Goal: Information Seeking & Learning: Learn about a topic

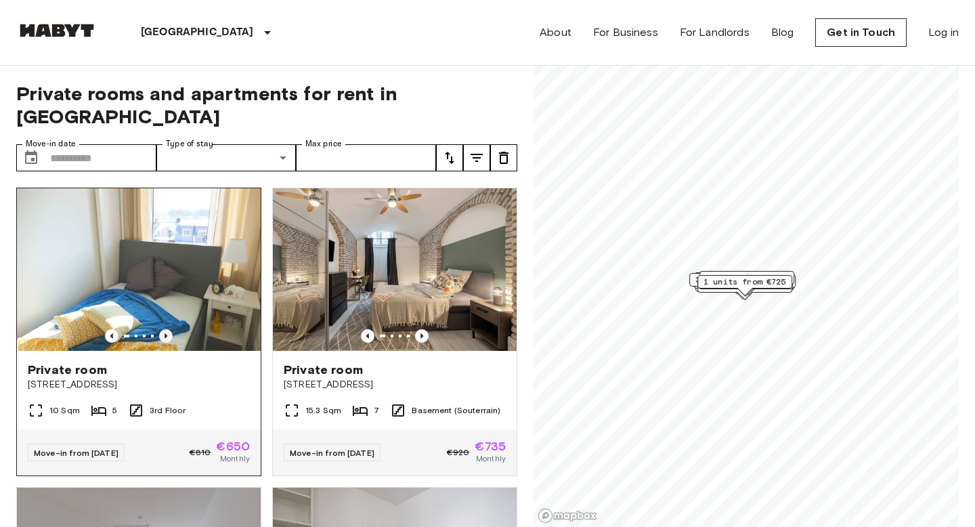
click at [169, 329] on icon "Previous image" at bounding box center [166, 336] width 14 height 14
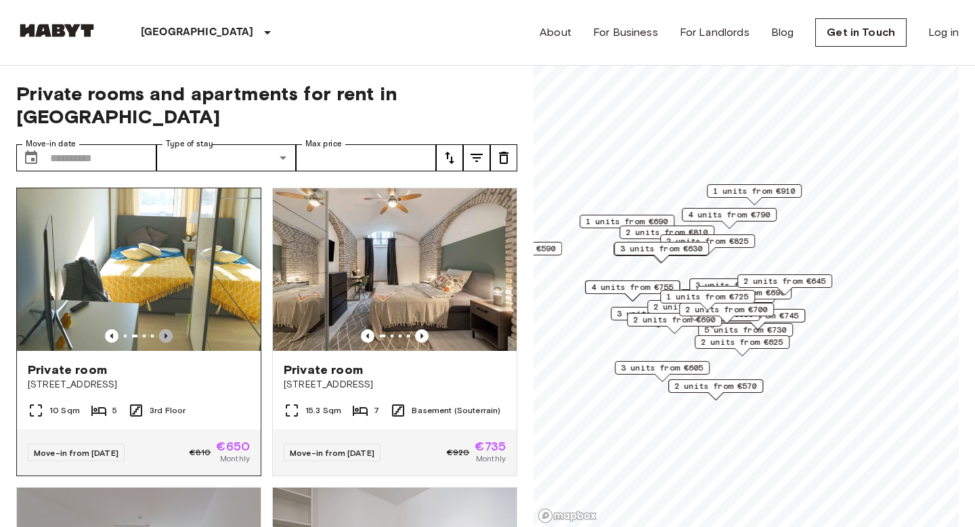
click at [169, 329] on icon "Previous image" at bounding box center [166, 336] width 14 height 14
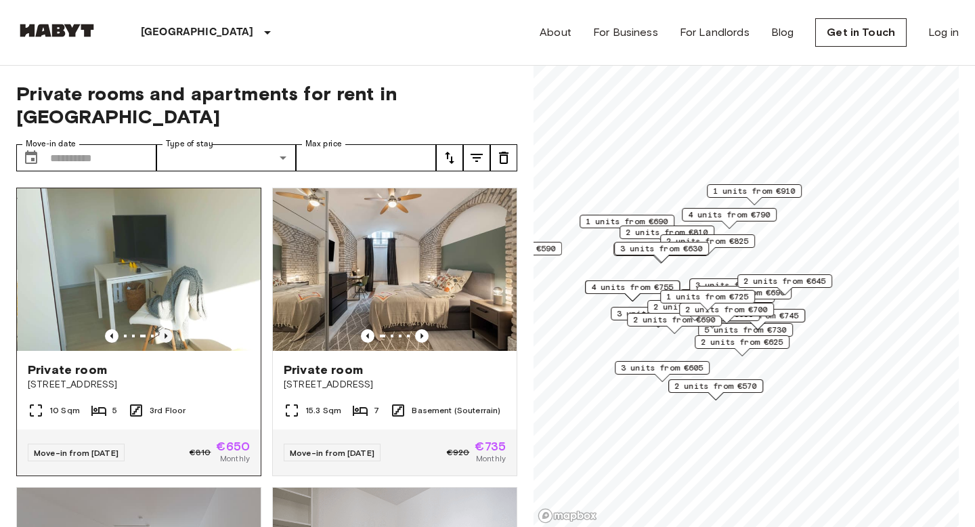
click at [169, 329] on icon "Previous image" at bounding box center [166, 336] width 14 height 14
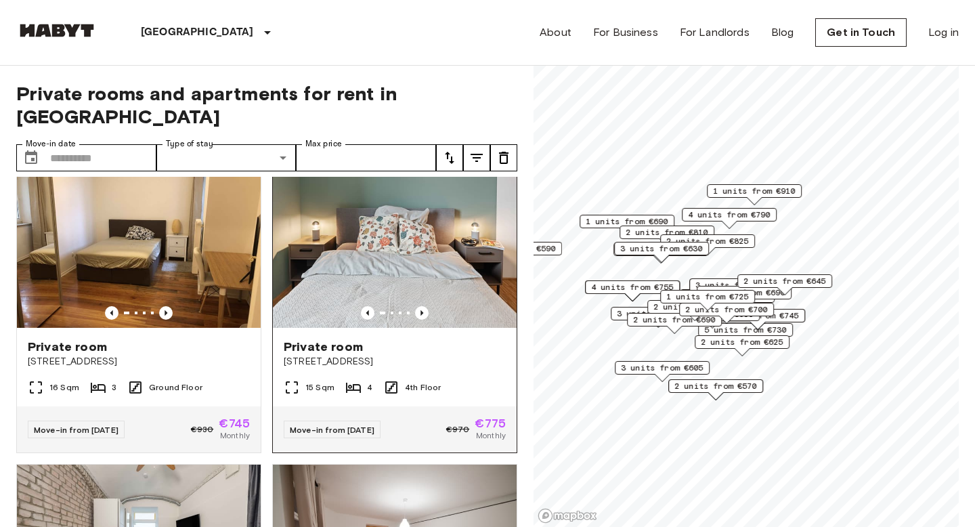
scroll to position [538, 0]
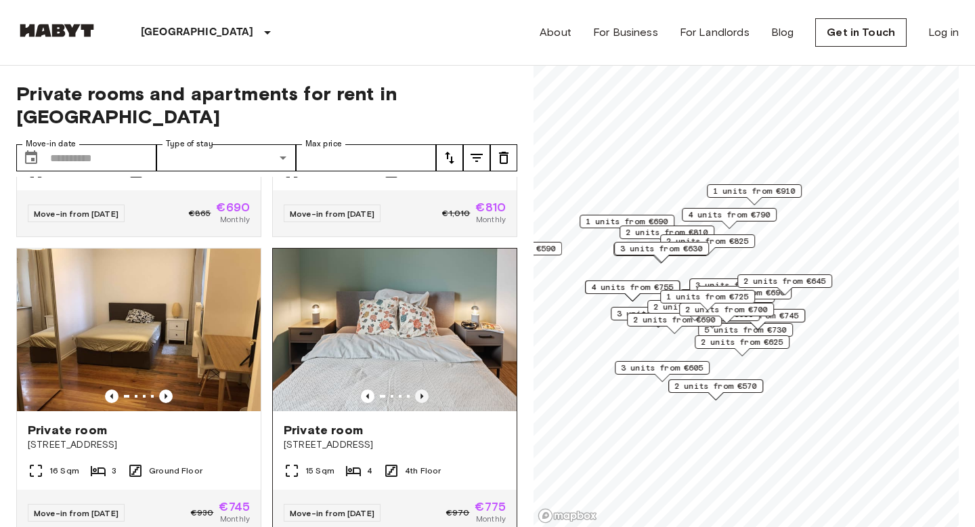
click at [422, 389] on icon "Previous image" at bounding box center [422, 396] width 14 height 14
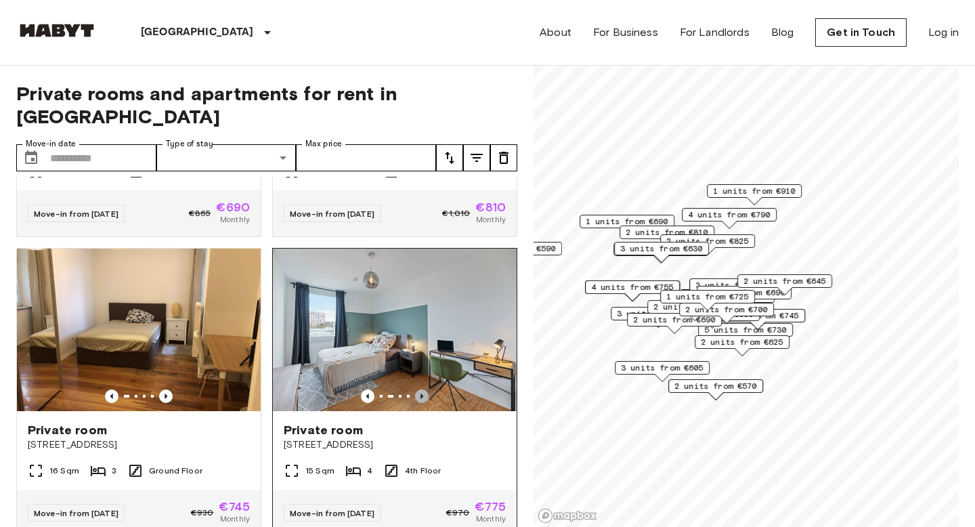
click at [422, 389] on icon "Previous image" at bounding box center [422, 396] width 14 height 14
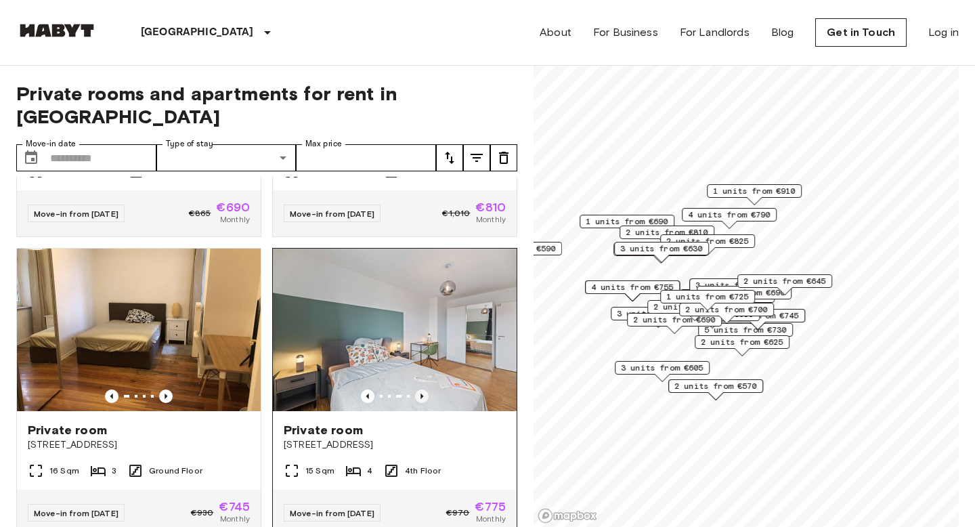
click at [422, 389] on icon "Previous image" at bounding box center [422, 396] width 14 height 14
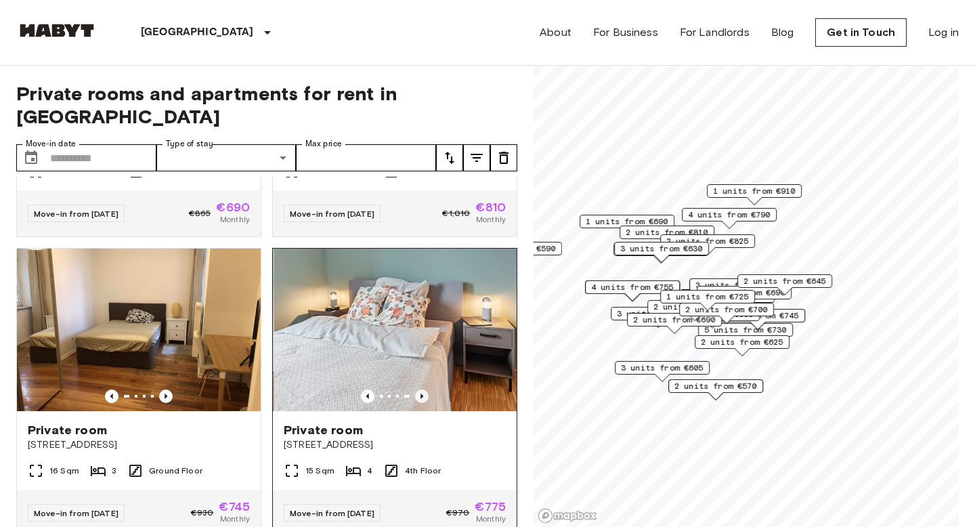
click at [422, 389] on icon "Previous image" at bounding box center [422, 396] width 14 height 14
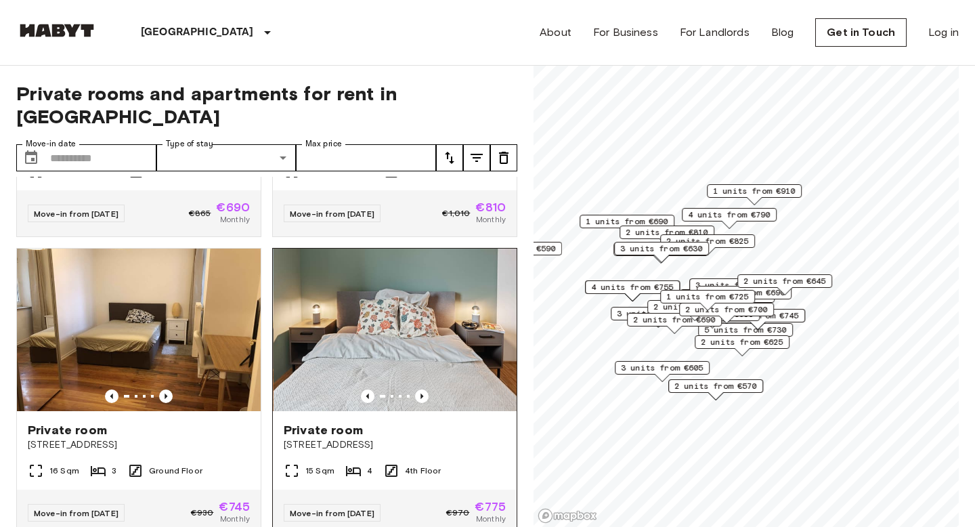
click at [448, 350] on img at bounding box center [396, 330] width 244 height 163
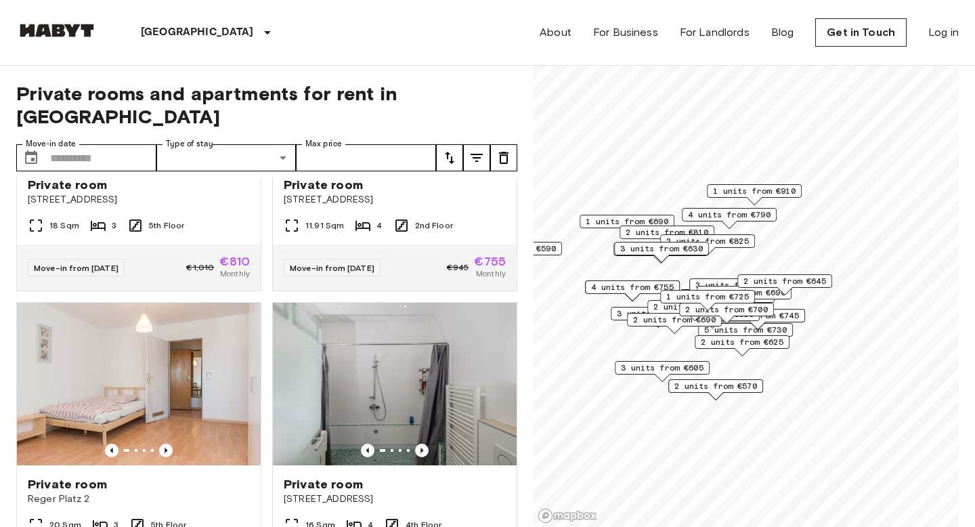
scroll to position [8273, 0]
